Goal: Information Seeking & Learning: Learn about a topic

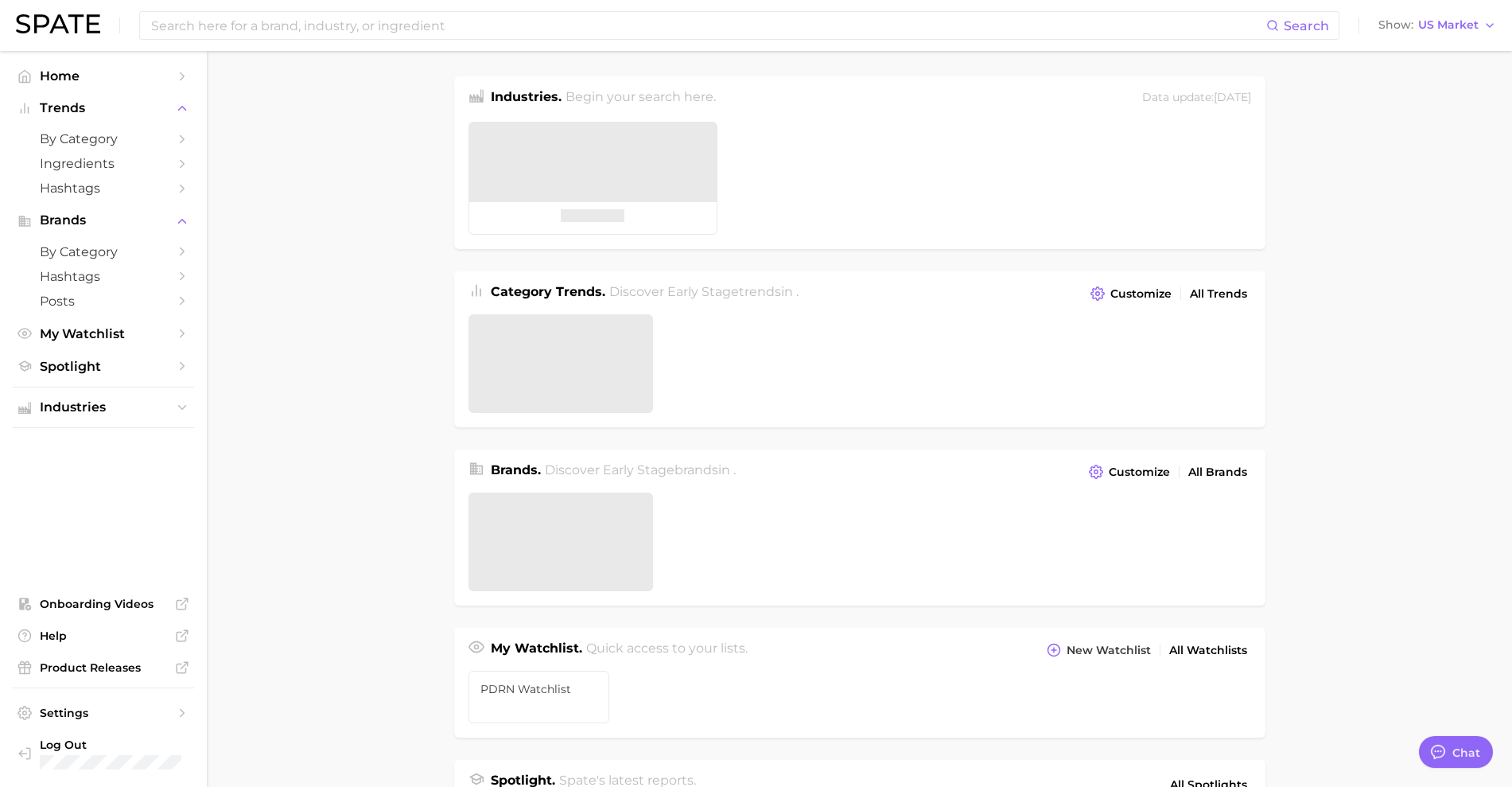
type textarea "x"
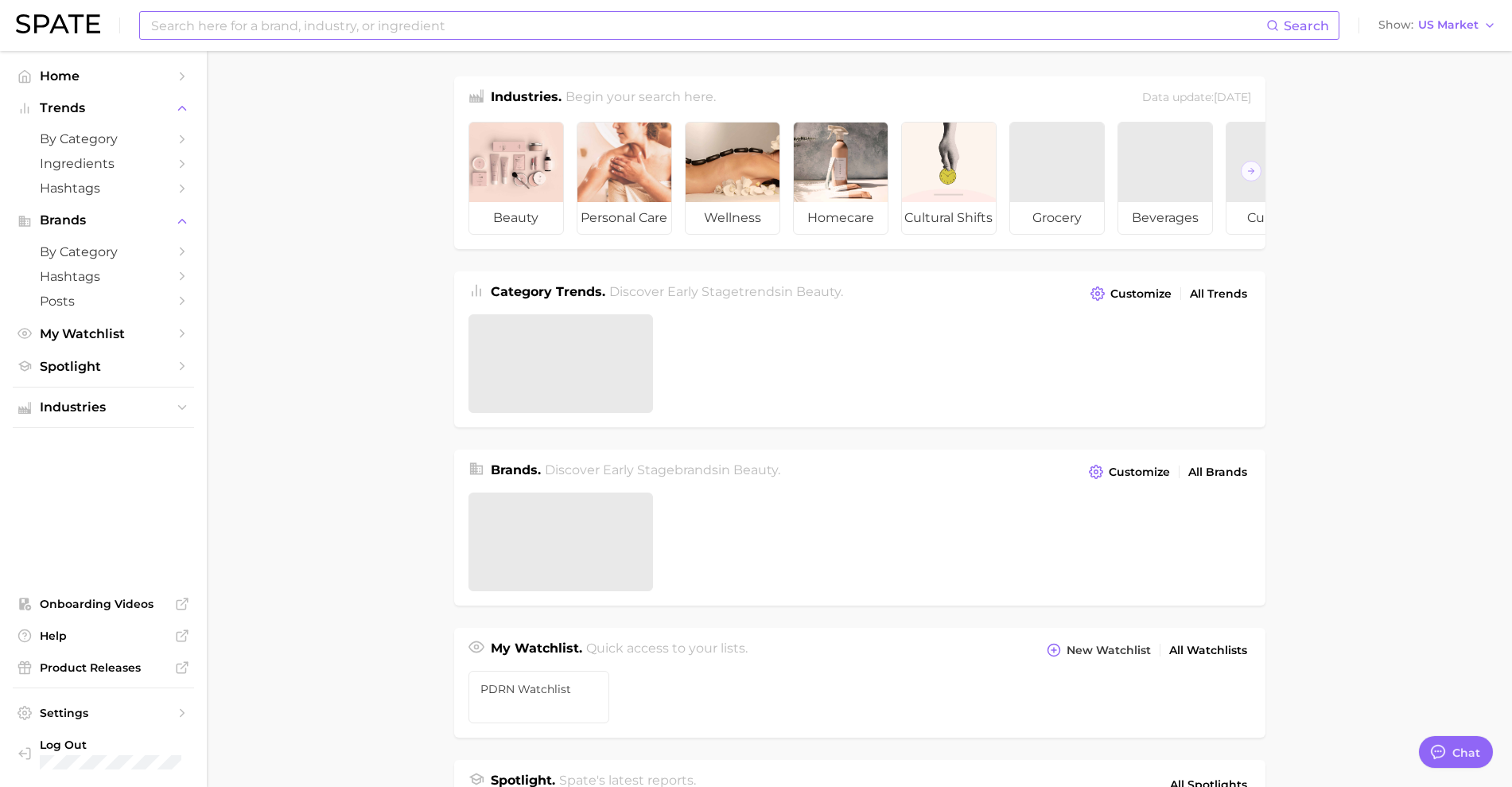
click at [242, 26] on input at bounding box center [707, 25] width 1116 height 27
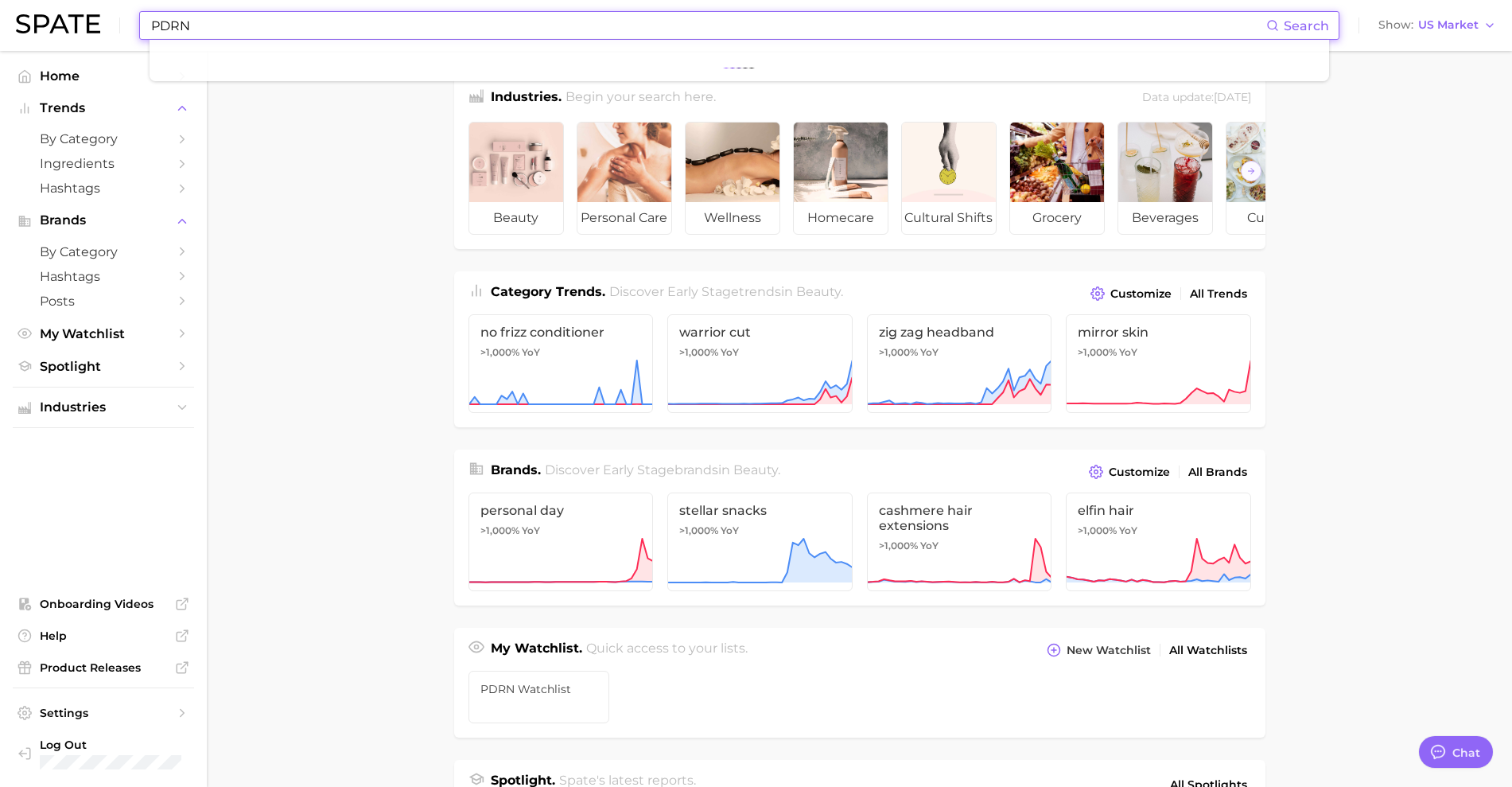
type input "PDRN"
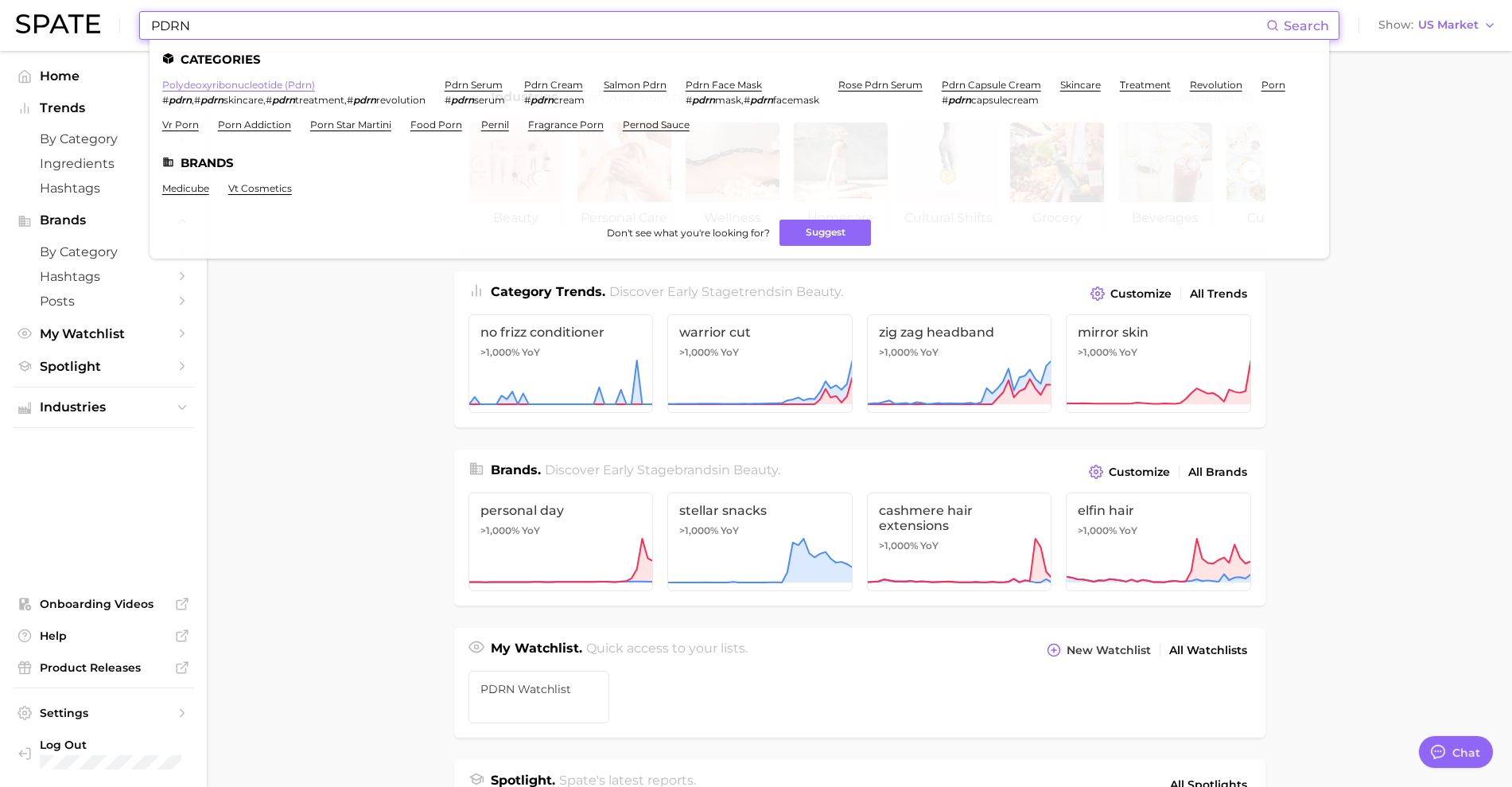
click at [204, 86] on link "polydeoxyribonucleotide (pdrn)" at bounding box center [238, 85] width 153 height 12
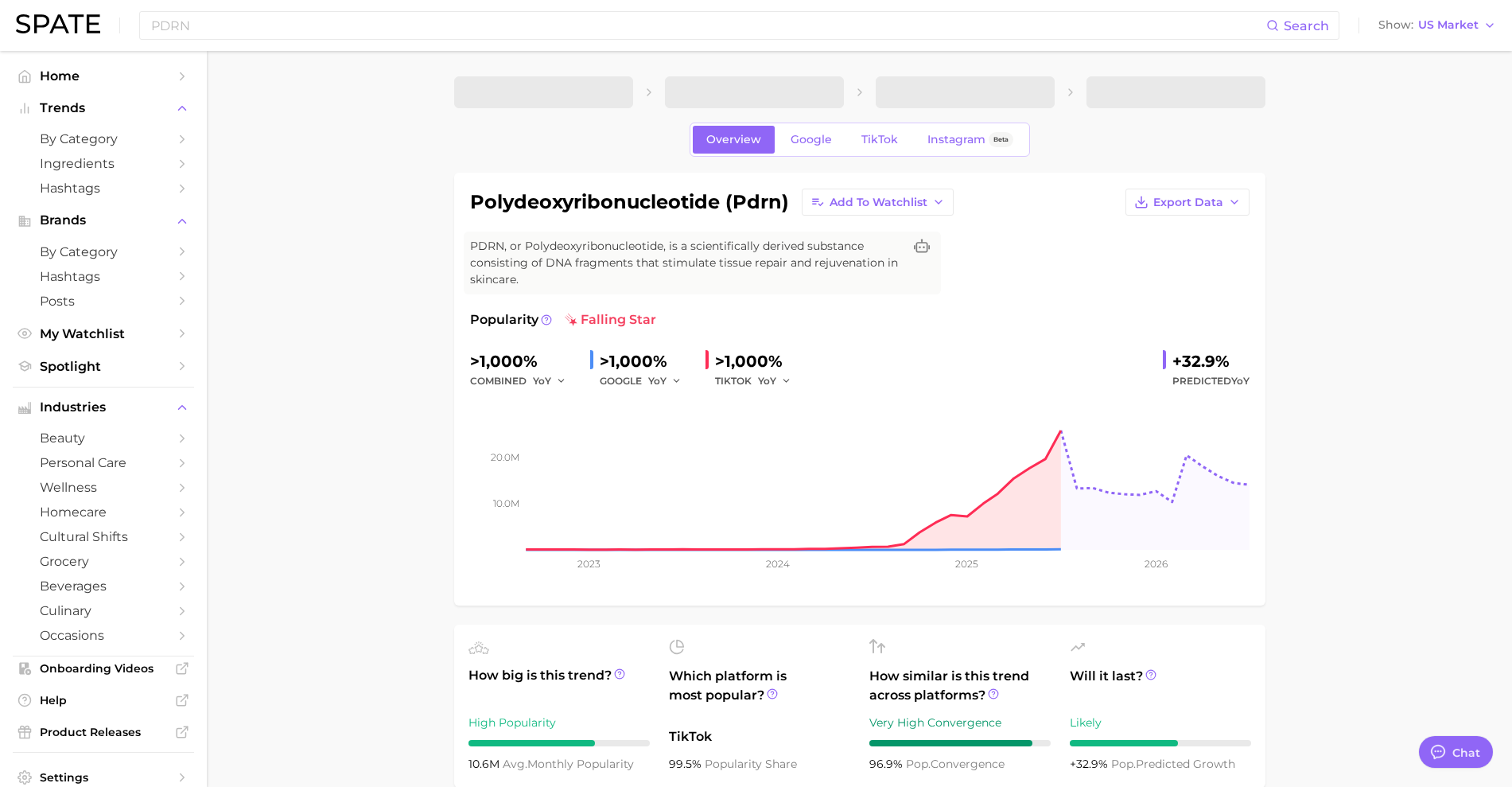
type textarea "x"
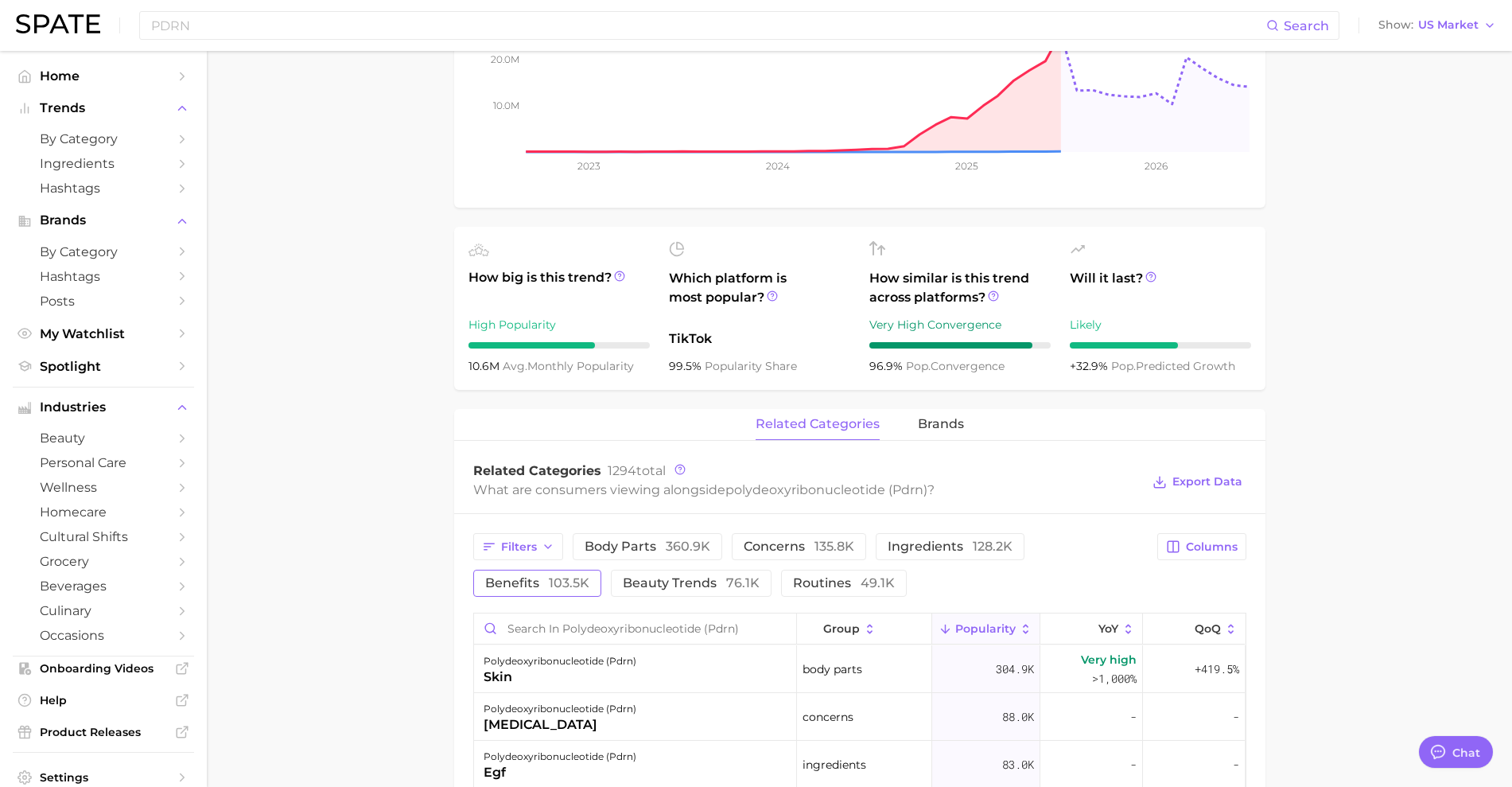
click at [575, 580] on span "103.5k" at bounding box center [569, 582] width 41 height 15
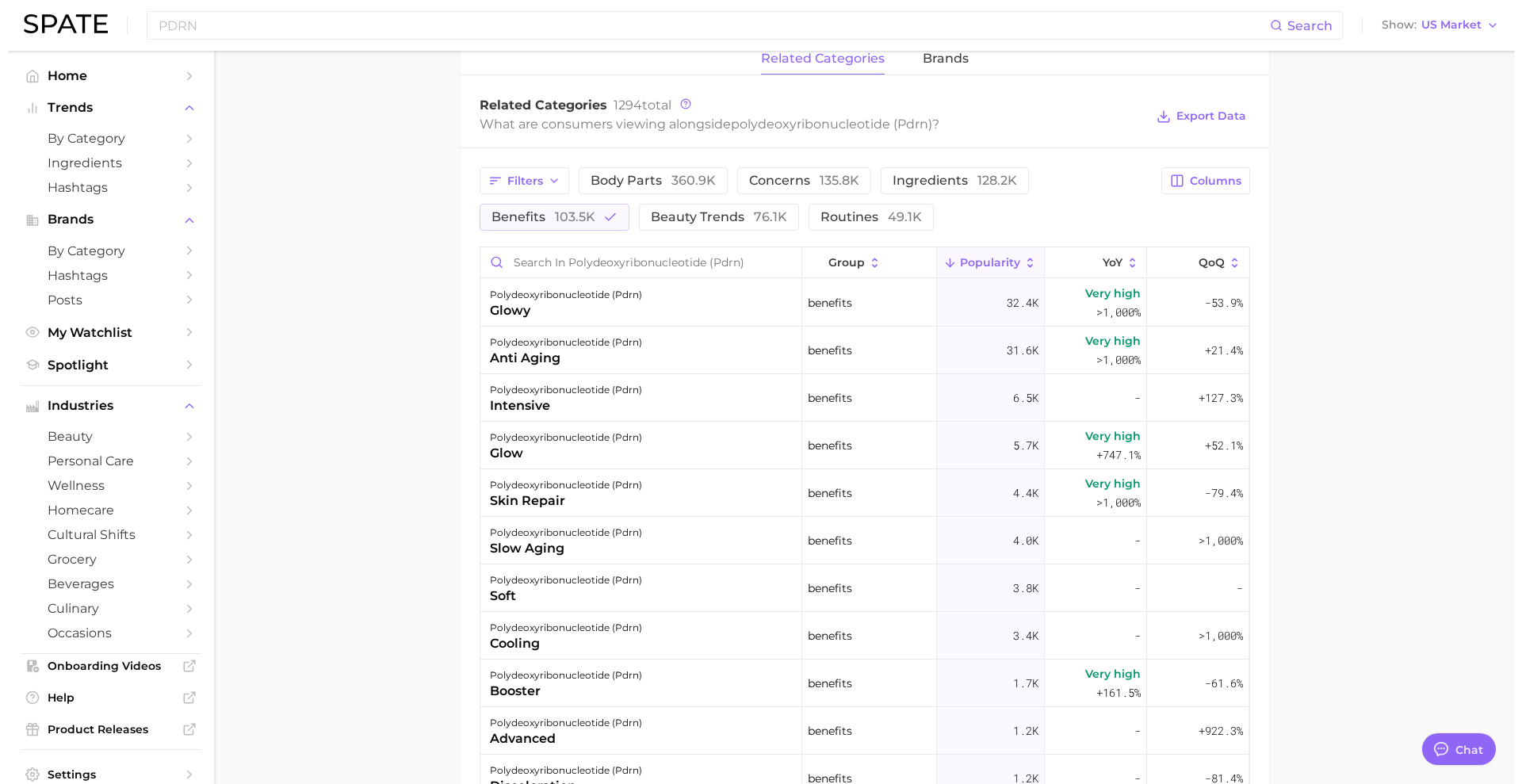
scroll to position [792, 0]
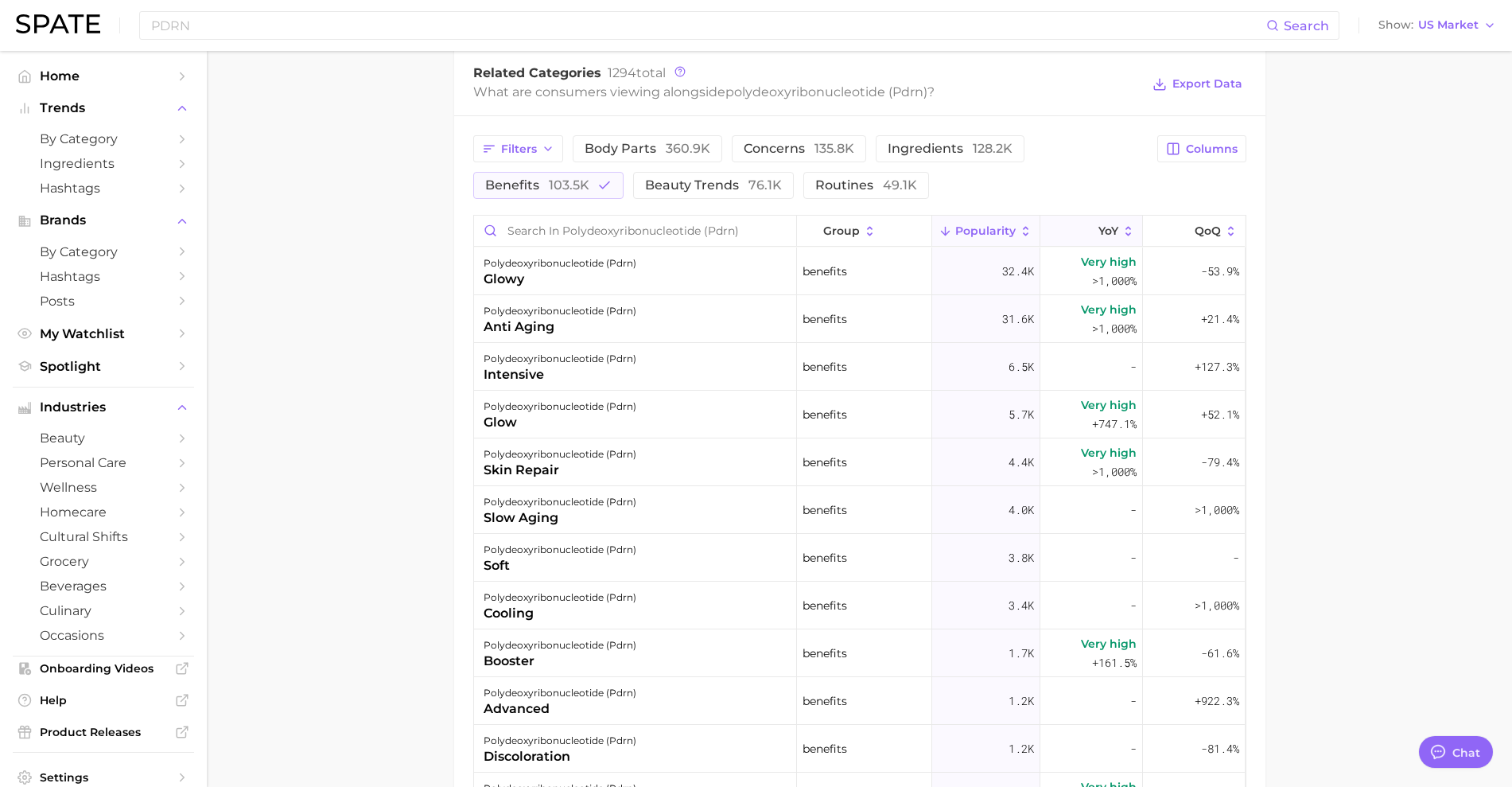
click at [1056, 227] on button "YoY" at bounding box center [1091, 231] width 103 height 31
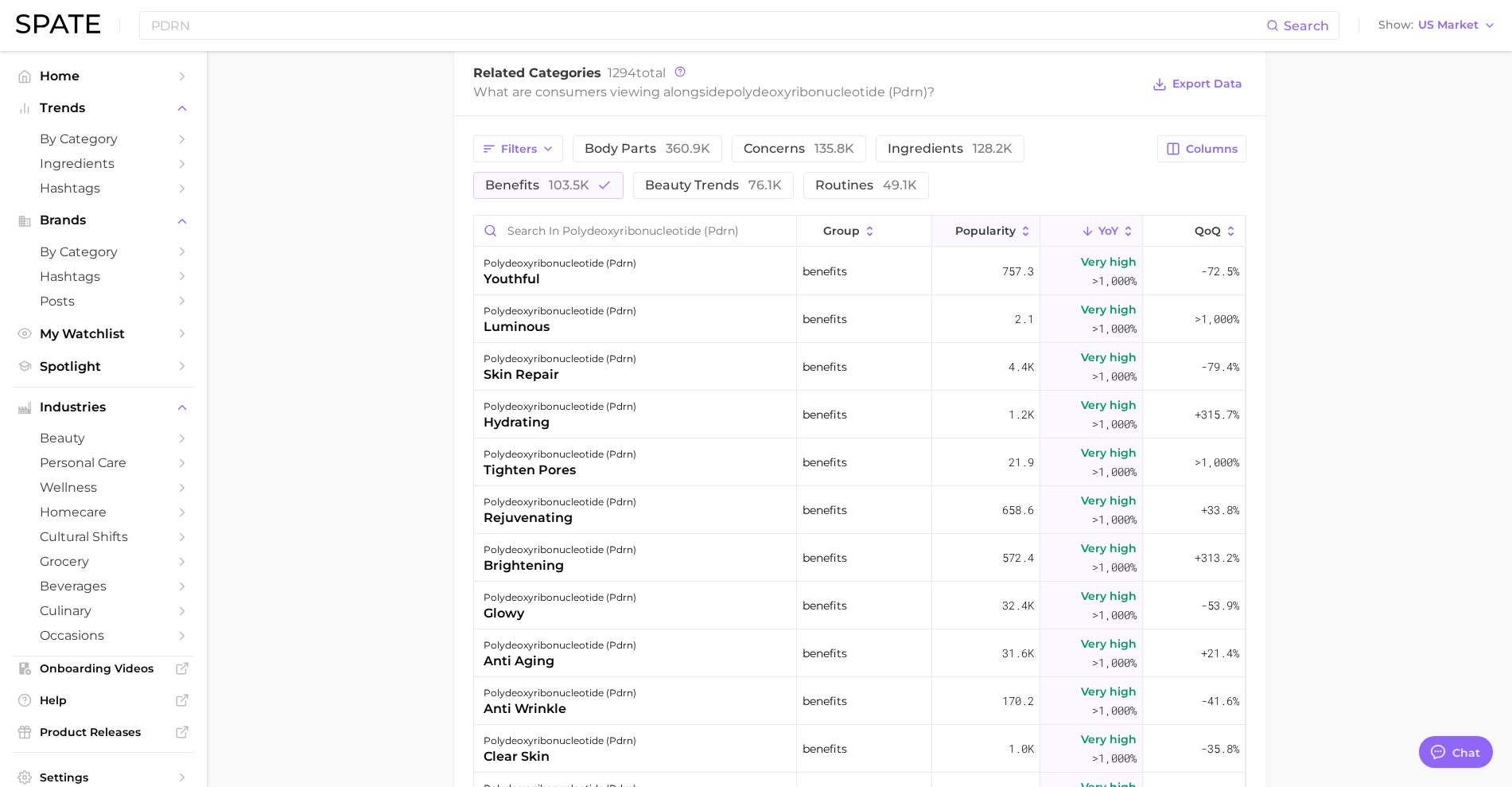
click at [938, 228] on icon at bounding box center [945, 231] width 14 height 14
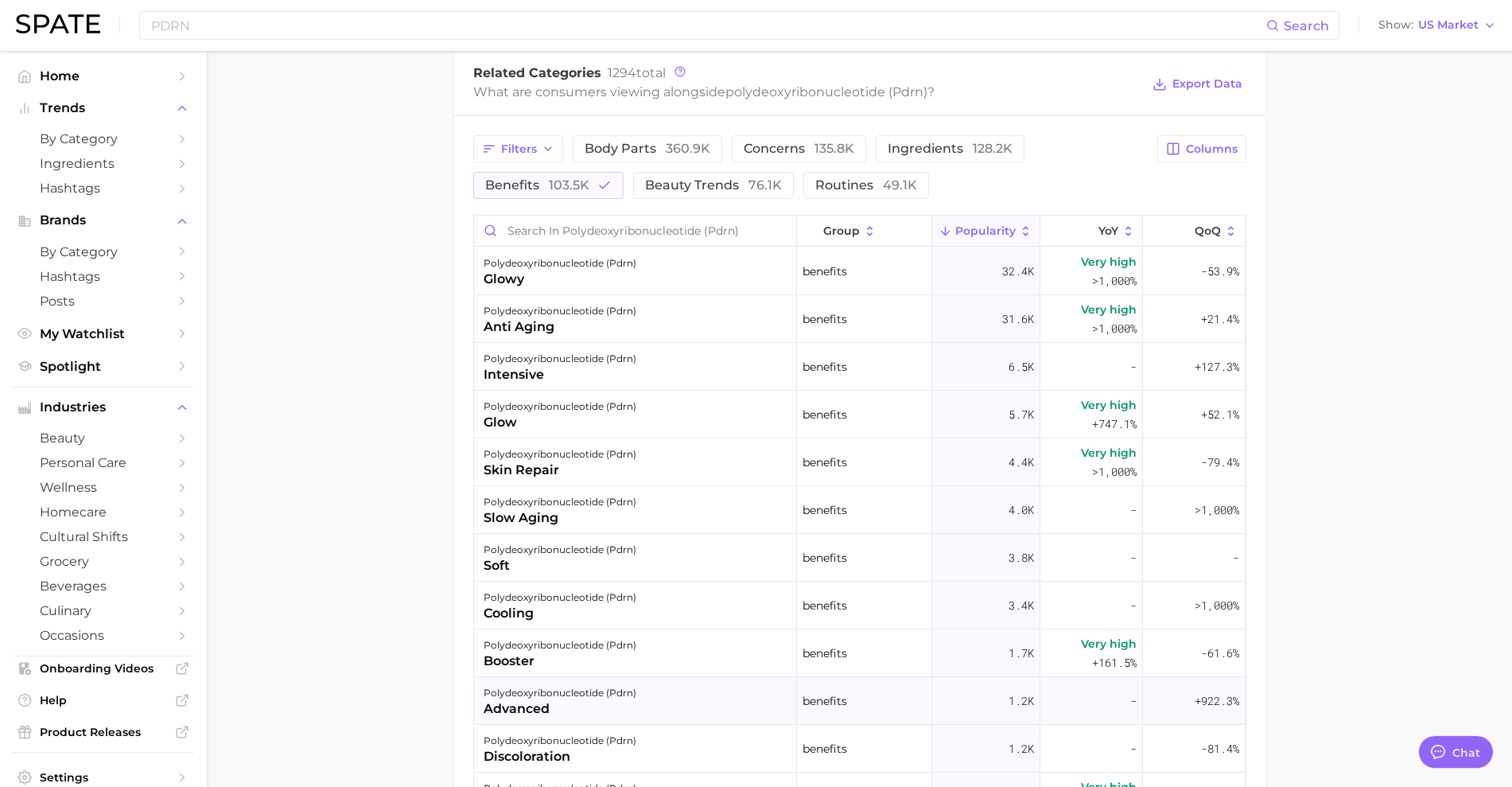
click at [577, 701] on div "polydeoxyribonucleotide (pdrn)" at bounding box center [560, 693] width 153 height 19
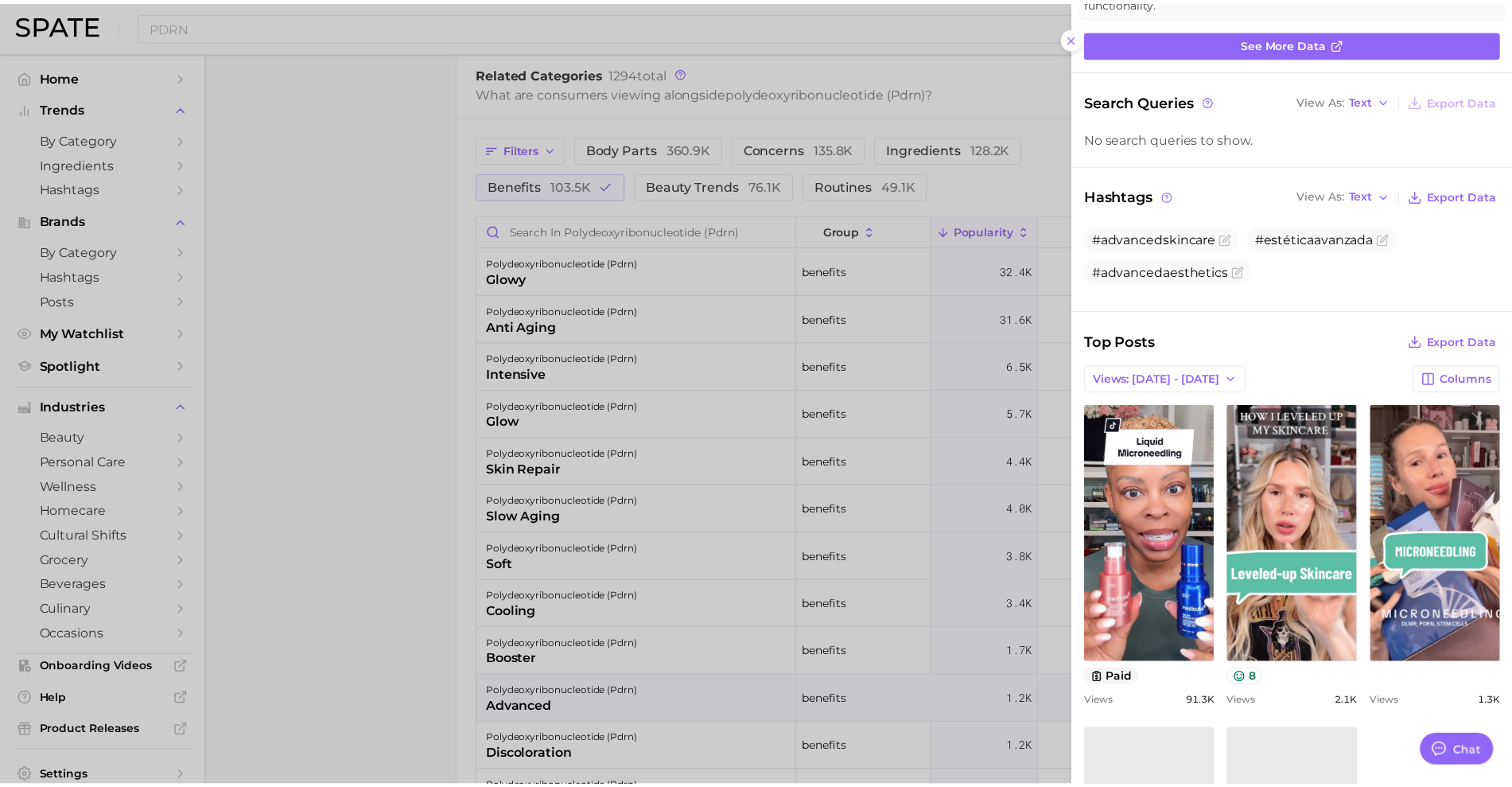
scroll to position [199, 0]
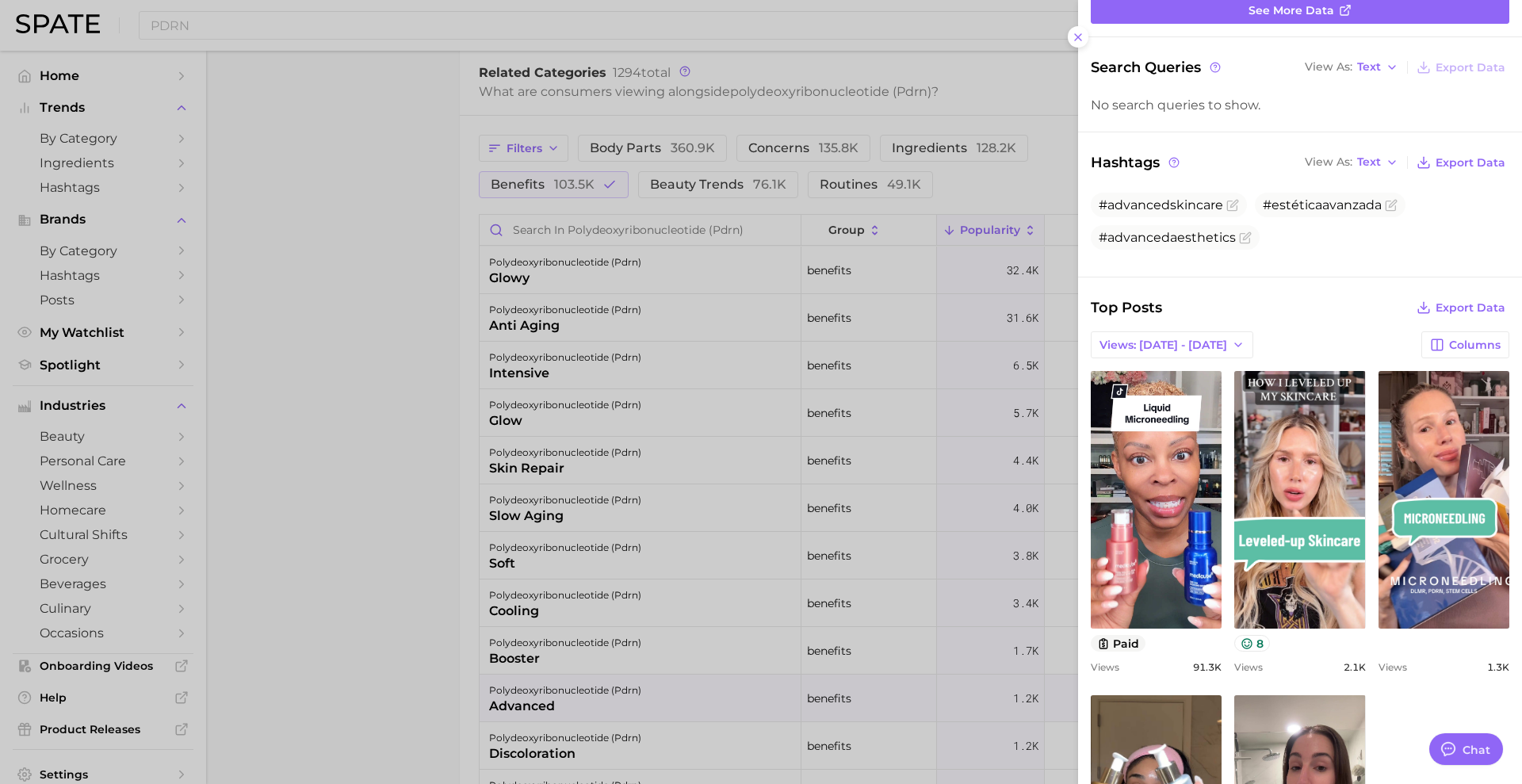
click at [407, 332] on div at bounding box center [761, 392] width 1522 height 784
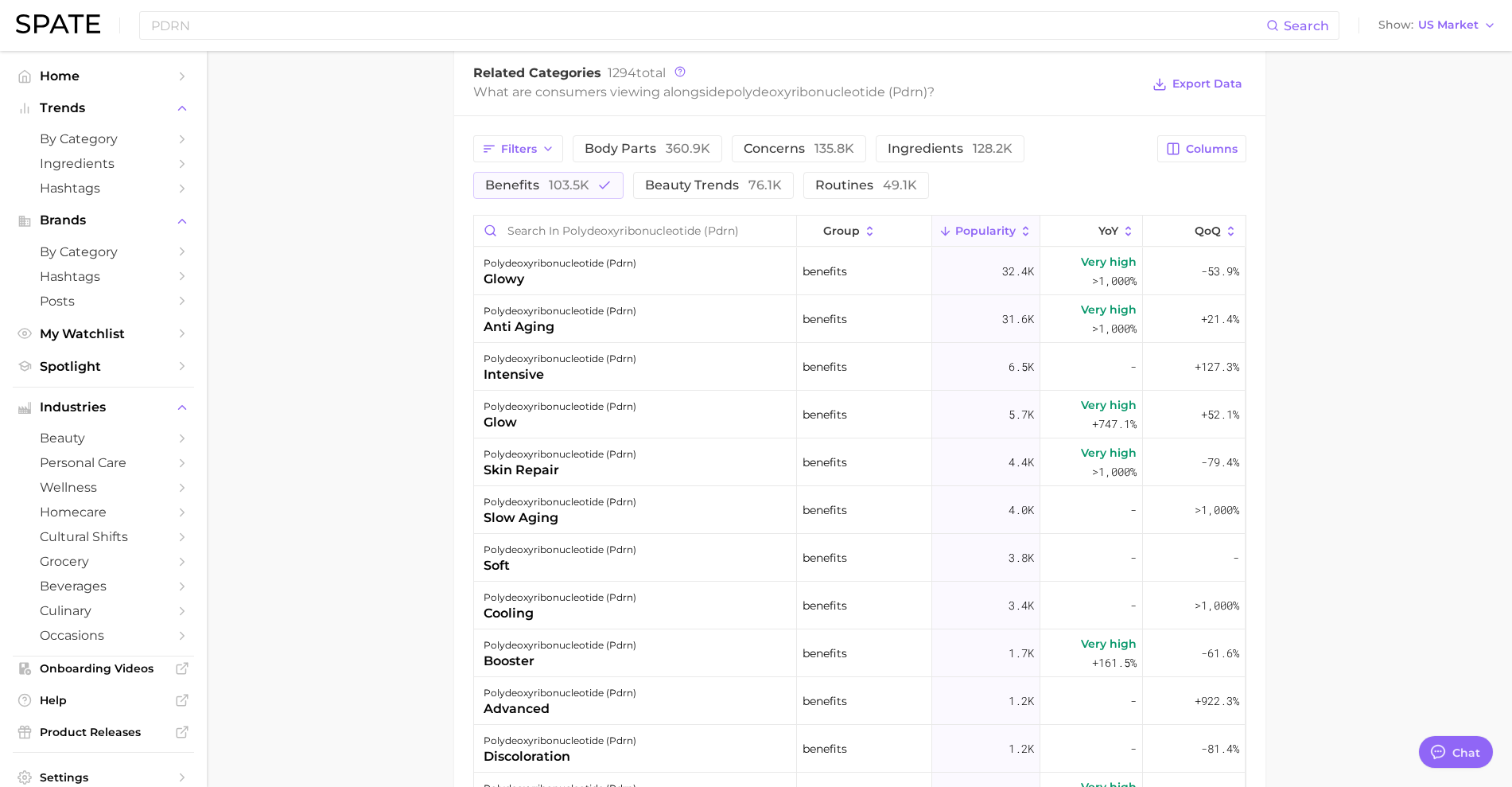
drag, startPoint x: 1316, startPoint y: 248, endPoint x: 1298, endPoint y: 235, distance: 22.2
click at [1318, 248] on main "1. ingredients 2. scientific products 3. polydeoxyribonucleotide (pdrn) Overvie…" at bounding box center [859, 178] width 1305 height 1845
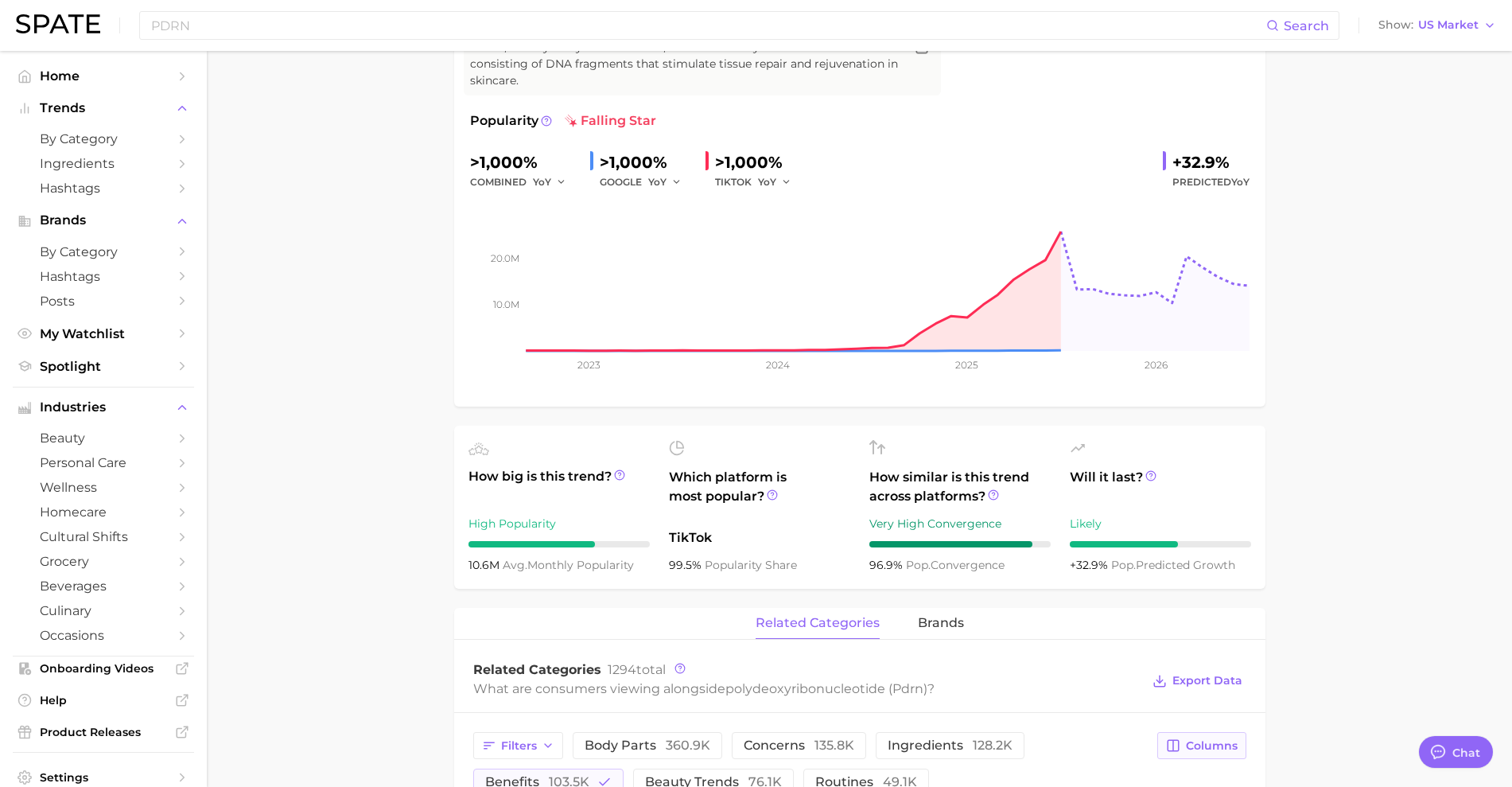
scroll to position [0, 0]
